Goal: Register for event/course: Register for event/course

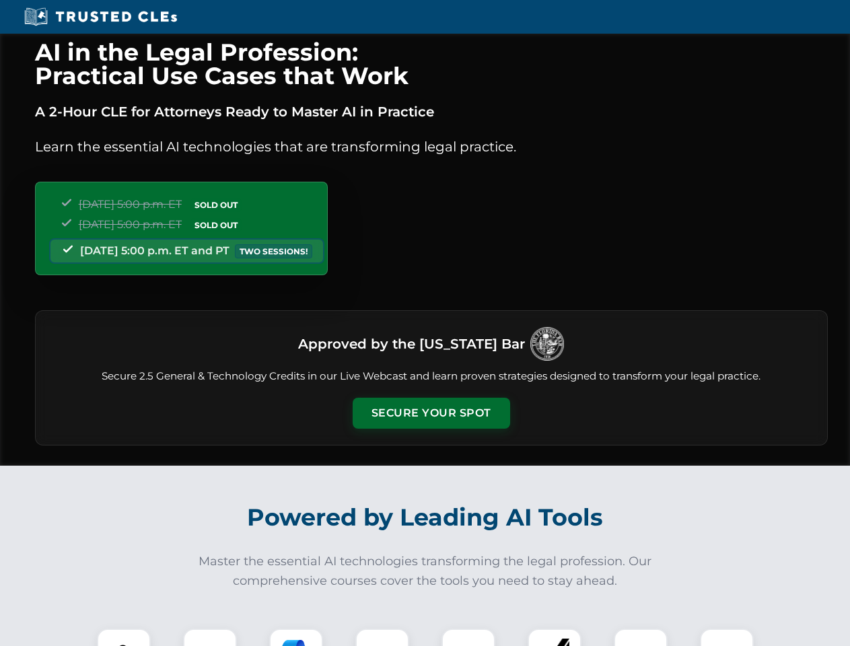
click at [430, 413] on button "Secure Your Spot" at bounding box center [430, 413] width 157 height 31
click at [124, 637] on img at bounding box center [123, 655] width 39 height 39
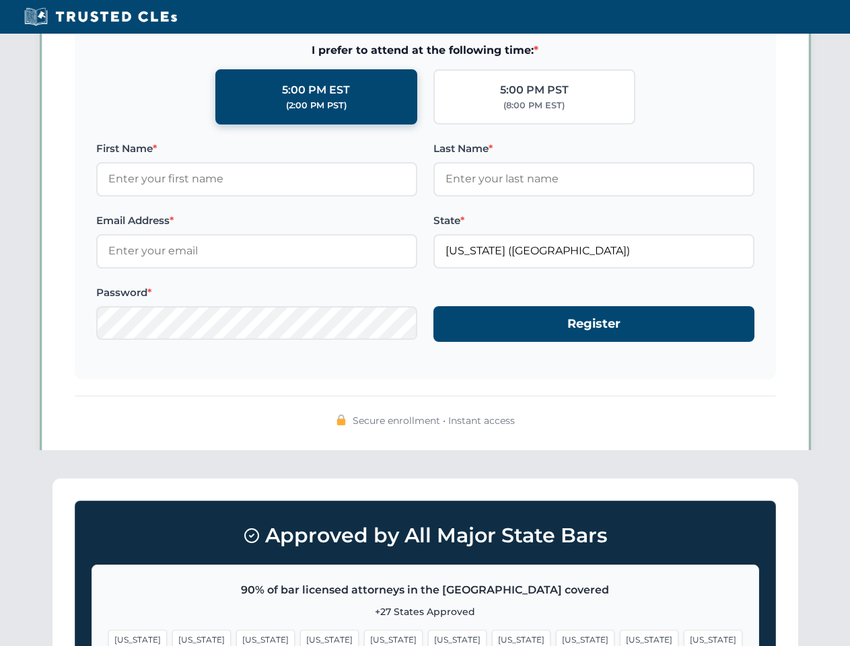
click at [492, 637] on span "[US_STATE]" at bounding box center [521, 640] width 59 height 20
click at [620, 637] on span "[US_STATE]" at bounding box center [649, 640] width 59 height 20
